Goal: Check status

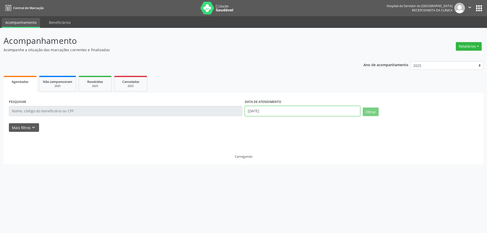
click at [290, 112] on body "Central de Marcação Hospital do Servidor do [GEOGRAPHIC_DATA] Recepcionista da …" at bounding box center [243, 116] width 487 height 233
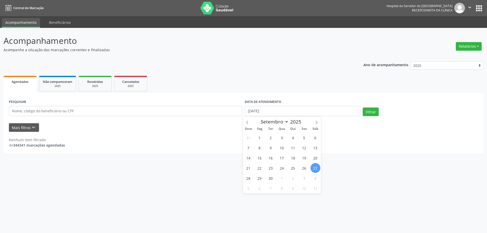
click at [319, 169] on span "27" at bounding box center [315, 168] width 10 height 10
type input "[DATE]"
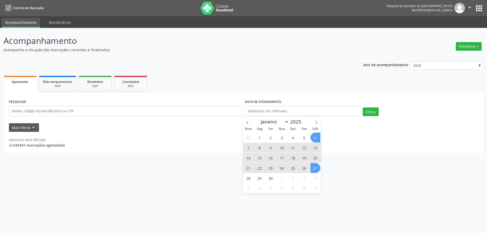
click at [314, 89] on ul "Agendados Não compareceram 2025 Resolvidos 2025 Cancelados 2025" at bounding box center [244, 84] width 480 height 18
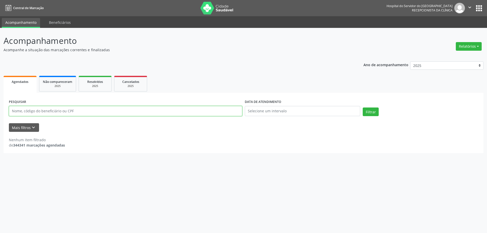
click at [35, 113] on input "text" at bounding box center [125, 111] width 233 height 10
type input "[PERSON_NAME]"
click at [363, 108] on button "Filtrar" at bounding box center [371, 112] width 16 height 9
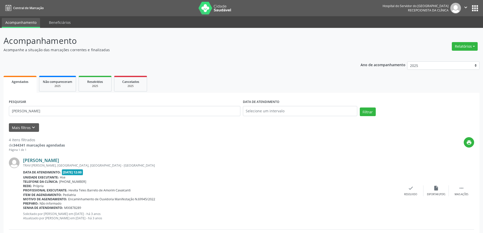
click at [59, 159] on link "[PERSON_NAME]" at bounding box center [41, 160] width 36 height 6
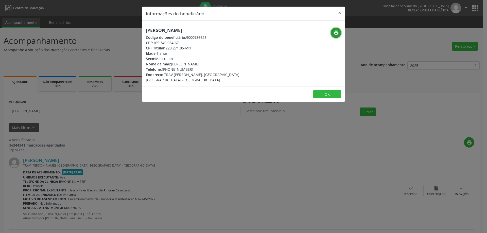
click at [339, 36] on button "print" at bounding box center [336, 33] width 10 height 10
click at [343, 12] on button "×" at bounding box center [340, 13] width 10 height 12
